Goal: Task Accomplishment & Management: Use online tool/utility

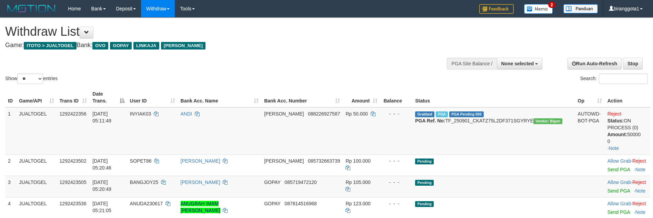
select select
select select "**"
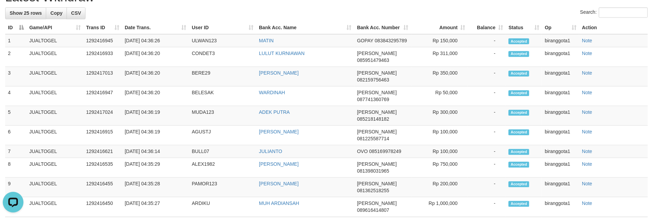
scroll to position [709, 0]
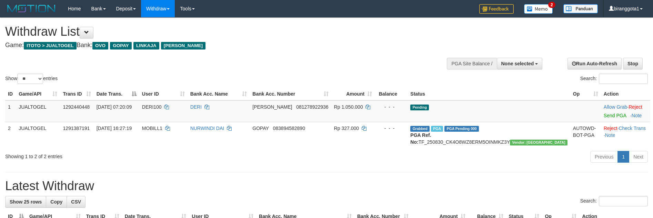
select select
select select "**"
click at [603, 114] on link "Send PGA" at bounding box center [614, 116] width 22 height 6
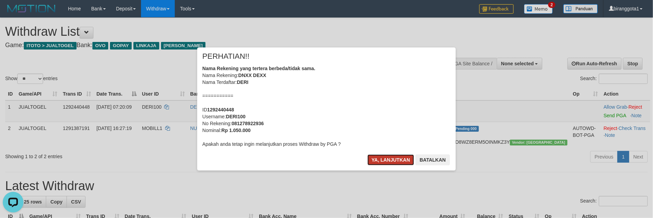
click at [377, 163] on button "Ya, lanjutkan" at bounding box center [390, 160] width 47 height 11
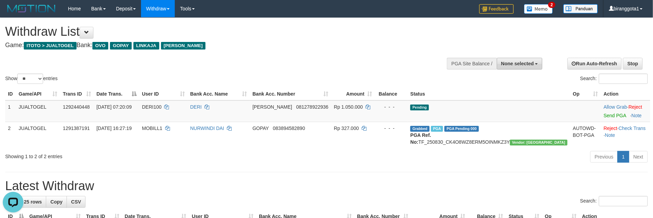
click at [507, 63] on span "None selected" at bounding box center [517, 64] width 33 height 6
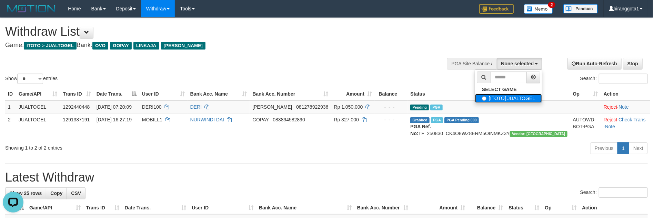
click at [504, 98] on label "[ITOTO] JUALTOGEL" at bounding box center [508, 98] width 67 height 9
select select "****"
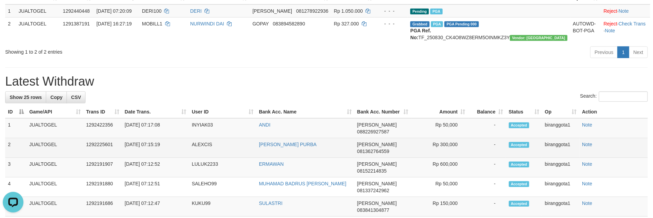
scroll to position [207, 0]
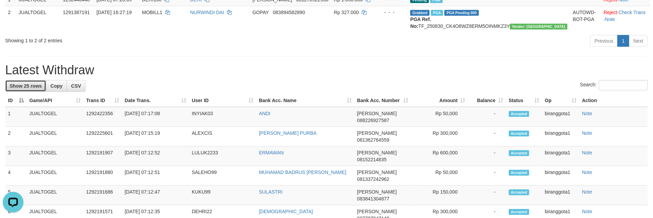
click at [22, 89] on span "Show 25 rows" at bounding box center [26, 86] width 32 height 6
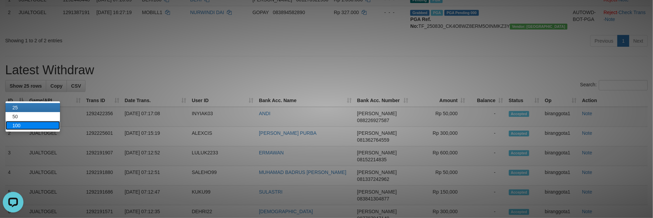
click at [25, 122] on link "100" at bounding box center [33, 125] width 54 height 9
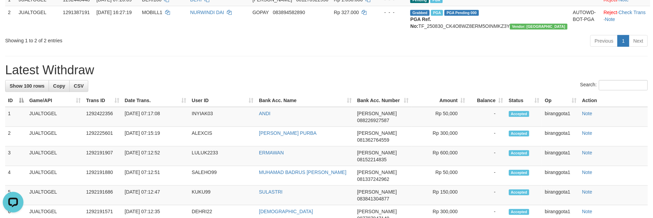
click at [304, 49] on div "Previous 1 Next" at bounding box center [462, 41] width 370 height 15
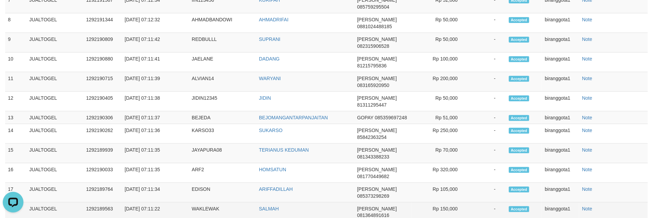
click at [361, 203] on td "DANA 081364891616" at bounding box center [382, 213] width 57 height 20
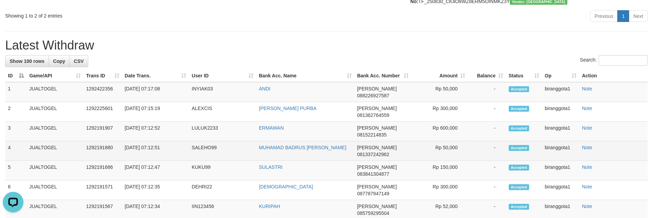
click at [348, 142] on td "MUHAMAD BADRUS SHOLEH" at bounding box center [305, 152] width 98 height 20
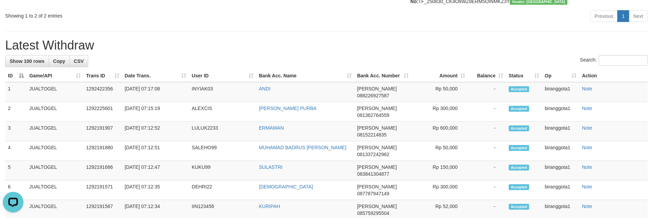
scroll to position [399, 0]
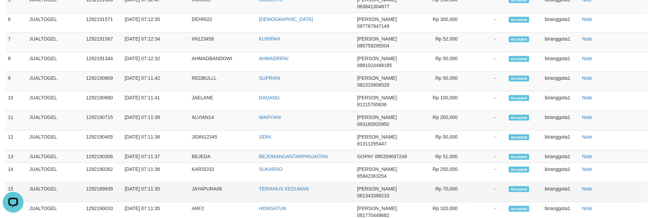
click at [322, 183] on td "TERIANUS KEDUMAN" at bounding box center [305, 193] width 98 height 20
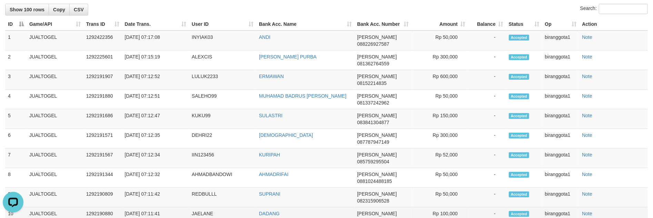
click at [351, 208] on td "DADANG" at bounding box center [305, 218] width 98 height 20
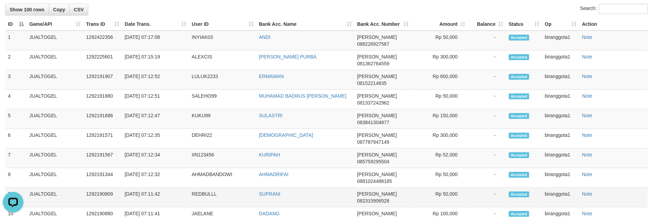
click at [326, 188] on td "SUPRANI" at bounding box center [305, 198] width 98 height 20
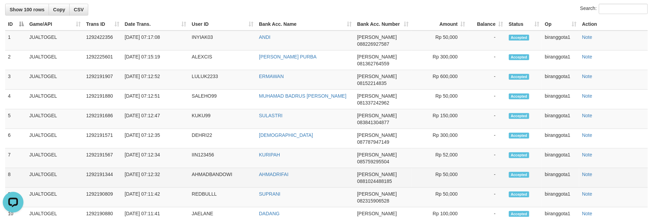
click at [358, 168] on td "DANA 0881024488185" at bounding box center [382, 178] width 57 height 20
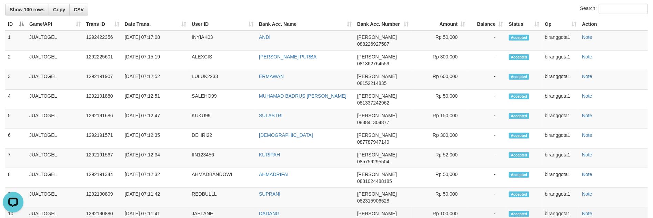
click at [349, 208] on td "DADANG" at bounding box center [305, 218] width 98 height 20
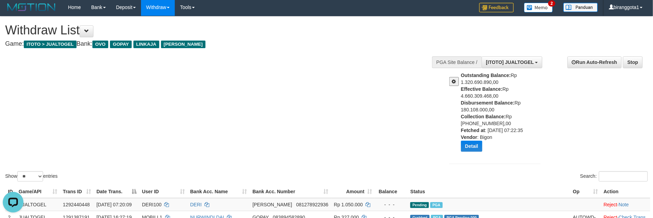
scroll to position [0, 0]
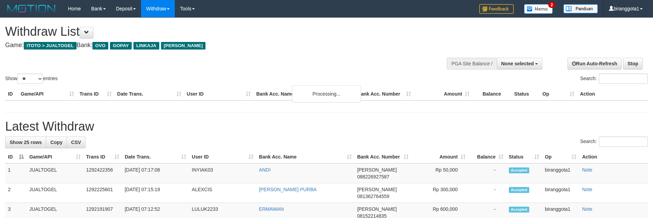
select select
select select "**"
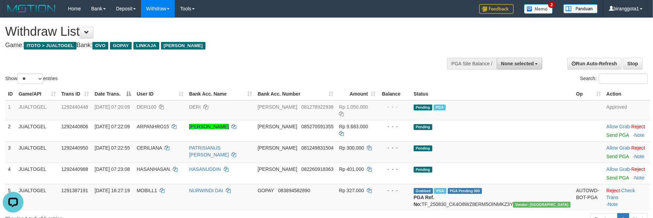
click at [522, 64] on span "None selected" at bounding box center [517, 64] width 33 height 6
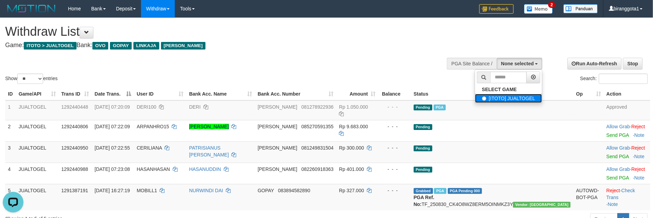
click at [491, 96] on label "[ITOTO] JUALTOGEL" at bounding box center [508, 98] width 67 height 9
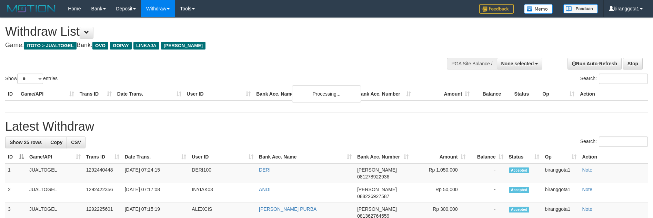
select select
select select "**"
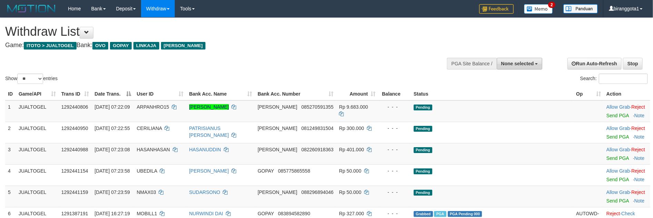
click at [528, 65] on span "None selected" at bounding box center [517, 64] width 33 height 6
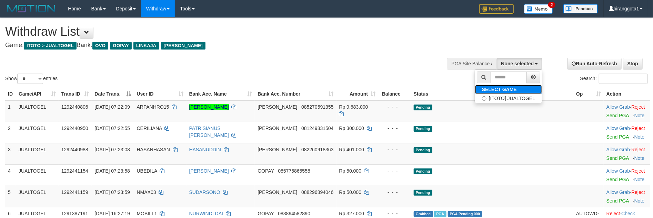
click at [508, 92] on b "SELECT GAME" at bounding box center [499, 90] width 35 height 6
click at [487, 101] on label "[ITOTO] JUALTOGEL" at bounding box center [508, 98] width 67 height 9
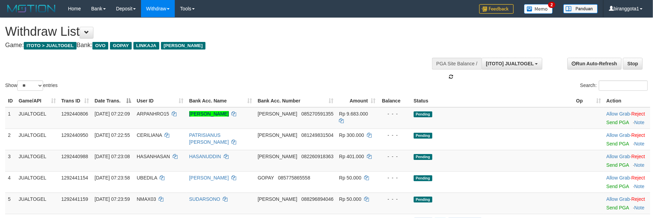
select select "****"
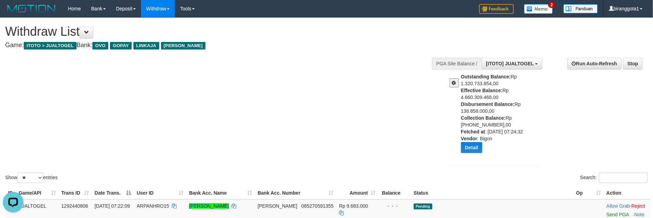
click at [255, 90] on div "Show ** ** ** *** entries Search:" at bounding box center [326, 101] width 653 height 167
click at [42, 179] on select "** ** ** ***" at bounding box center [30, 178] width 26 height 10
select select "**"
click at [18, 173] on select "** ** ** ***" at bounding box center [30, 178] width 26 height 10
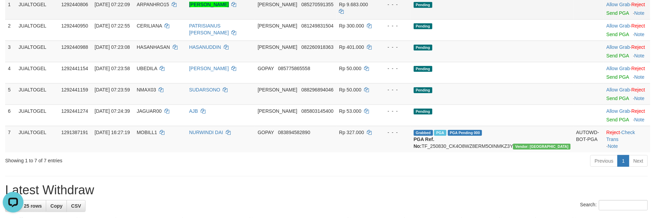
scroll to position [135, 0]
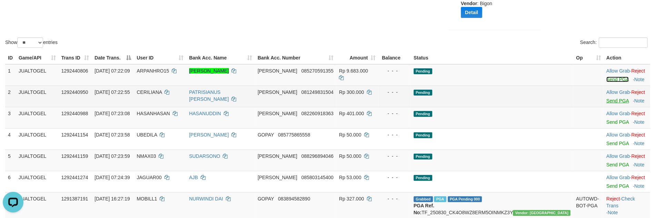
drag, startPoint x: 599, startPoint y: 81, endPoint x: 604, endPoint y: 103, distance: 22.2
click at [606, 81] on link "Send PGA" at bounding box center [617, 80] width 22 height 6
click at [606, 102] on link "Send PGA" at bounding box center [617, 101] width 22 height 6
click at [606, 120] on link "Send PGA" at bounding box center [617, 123] width 22 height 6
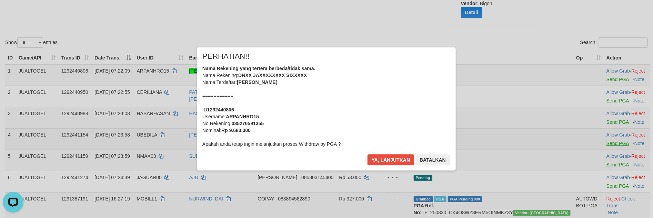
click at [602, 143] on div "× PERHATIAN!! Nama Rekening yang tertera berbeda/tidak sama. Nama Rekening: DNX…" at bounding box center [326, 109] width 653 height 151
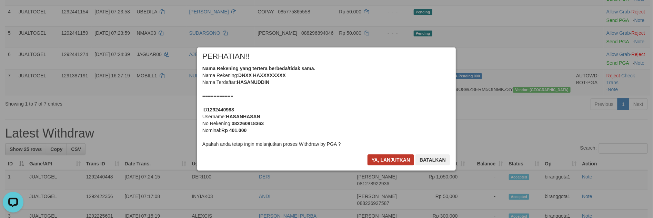
scroll to position [258, 0]
click at [388, 158] on button "Ya, lanjutkan" at bounding box center [390, 160] width 47 height 11
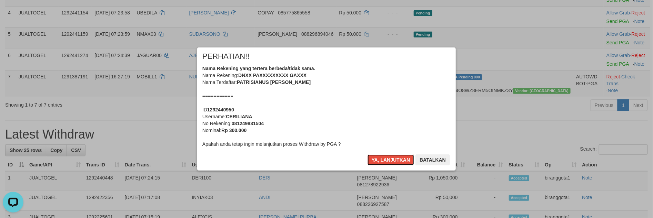
click at [388, 158] on button "Ya, lanjutkan" at bounding box center [390, 160] width 47 height 11
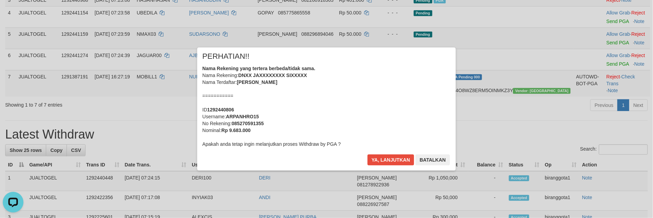
scroll to position [240, 0]
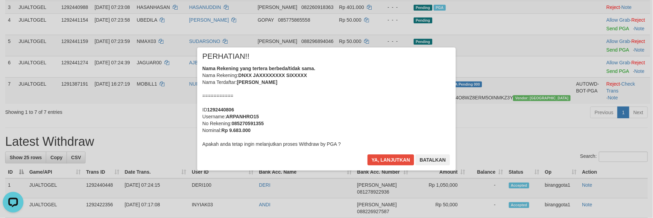
click at [237, 121] on b "085270591355" at bounding box center [248, 124] width 32 height 6
copy b "085270591355"
click at [238, 118] on b "ARPANHRO15" at bounding box center [242, 117] width 33 height 6
copy b "ARPANHRO15"
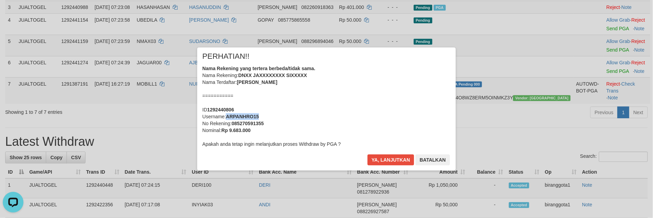
click at [238, 118] on b "ARPANHRO15" at bounding box center [242, 117] width 33 height 6
click at [374, 115] on div "Nama Rekening yang tertera berbeda/tidak sama. Nama Rekening: DNXX JAXXXXXXXX S…" at bounding box center [326, 106] width 248 height 83
click at [367, 155] on button "Ya, lanjutkan" at bounding box center [390, 160] width 47 height 11
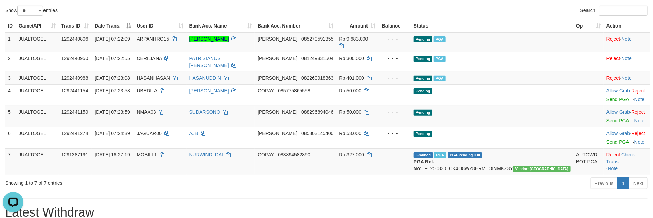
scroll to position [159, 0]
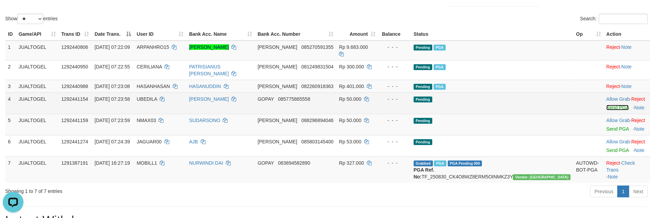
click at [606, 105] on link "Send PGA" at bounding box center [617, 108] width 22 height 6
click at [606, 126] on link "Send PGA" at bounding box center [617, 129] width 22 height 6
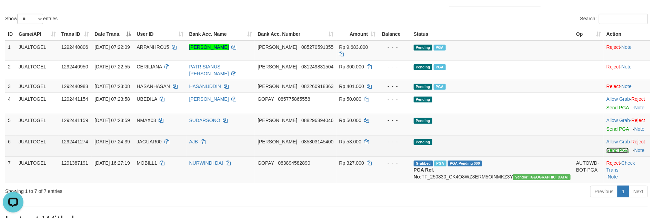
click at [606, 148] on link "Send PGA" at bounding box center [617, 151] width 22 height 6
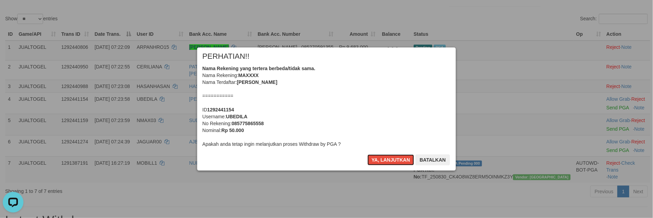
click at [375, 159] on button "Ya, lanjutkan" at bounding box center [390, 160] width 47 height 11
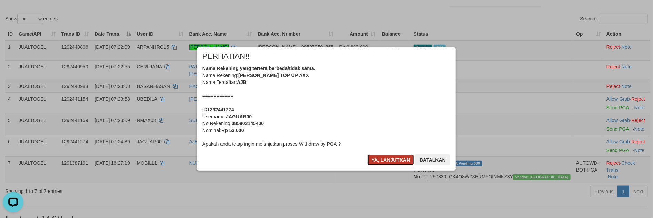
click at [375, 159] on button "Ya, lanjutkan" at bounding box center [390, 160] width 47 height 11
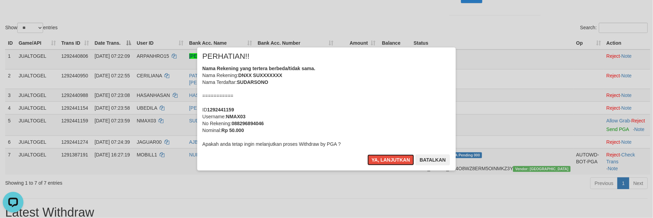
click at [375, 159] on button "Ya, lanjutkan" at bounding box center [390, 160] width 47 height 11
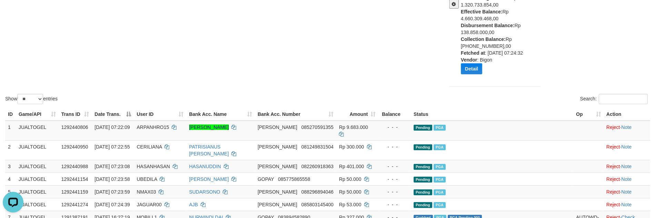
scroll to position [78, 0]
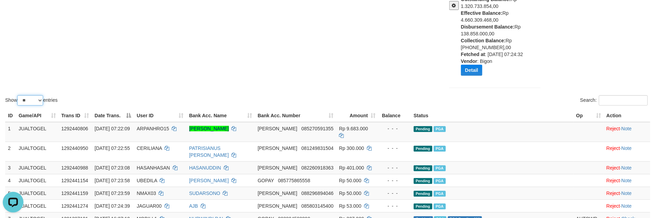
click at [29, 96] on select "** ** ** ***" at bounding box center [30, 100] width 26 height 10
select select "***"
click at [18, 95] on select "** ** ** ***" at bounding box center [30, 100] width 26 height 10
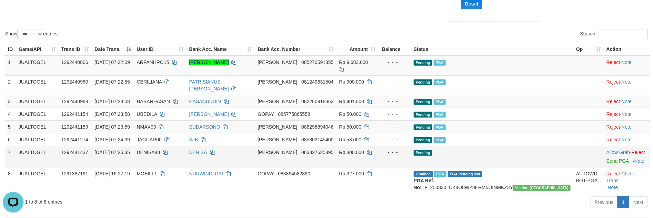
scroll to position [146, 0]
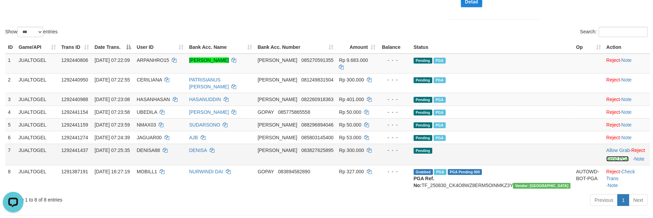
click at [606, 156] on link "Send PGA" at bounding box center [617, 159] width 22 height 6
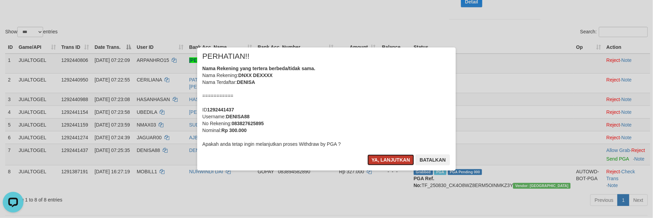
click at [400, 156] on button "Ya, lanjutkan" at bounding box center [390, 160] width 47 height 11
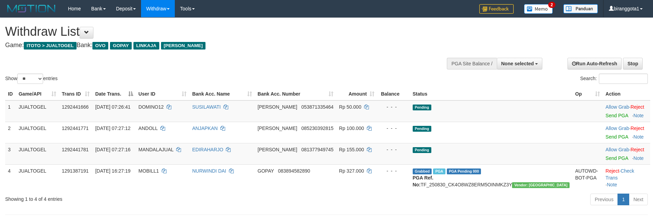
select select
select select "**"
click at [605, 117] on link "Send PGA" at bounding box center [616, 116] width 22 height 6
click at [604, 140] on td "Allow Grab · Reject Send PGA · Note" at bounding box center [626, 132] width 48 height 21
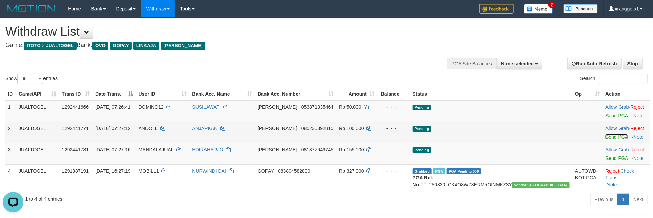
click at [605, 139] on link "Send PGA" at bounding box center [616, 137] width 22 height 6
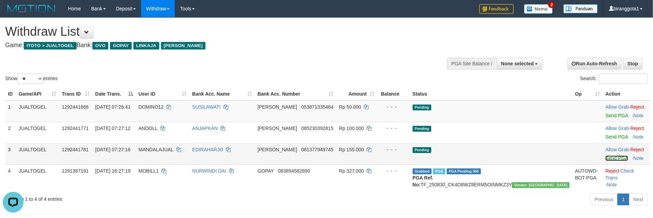
click at [608, 157] on link "Send PGA" at bounding box center [616, 159] width 22 height 6
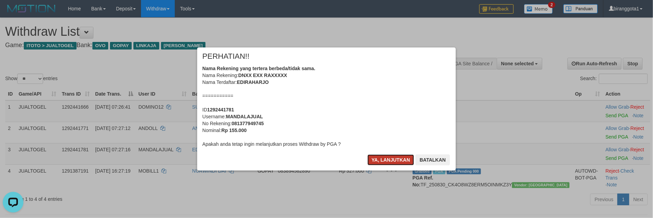
click at [380, 161] on button "Ya, lanjutkan" at bounding box center [390, 160] width 47 height 11
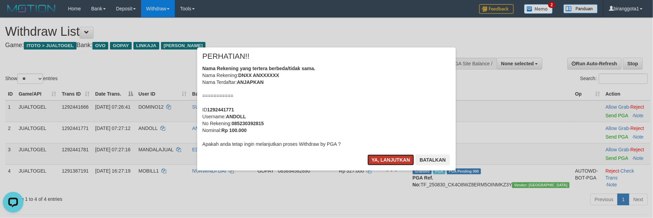
click at [380, 160] on button "Ya, lanjutkan" at bounding box center [390, 160] width 47 height 11
